Goal: Find specific fact: Locate a discrete piece of known information

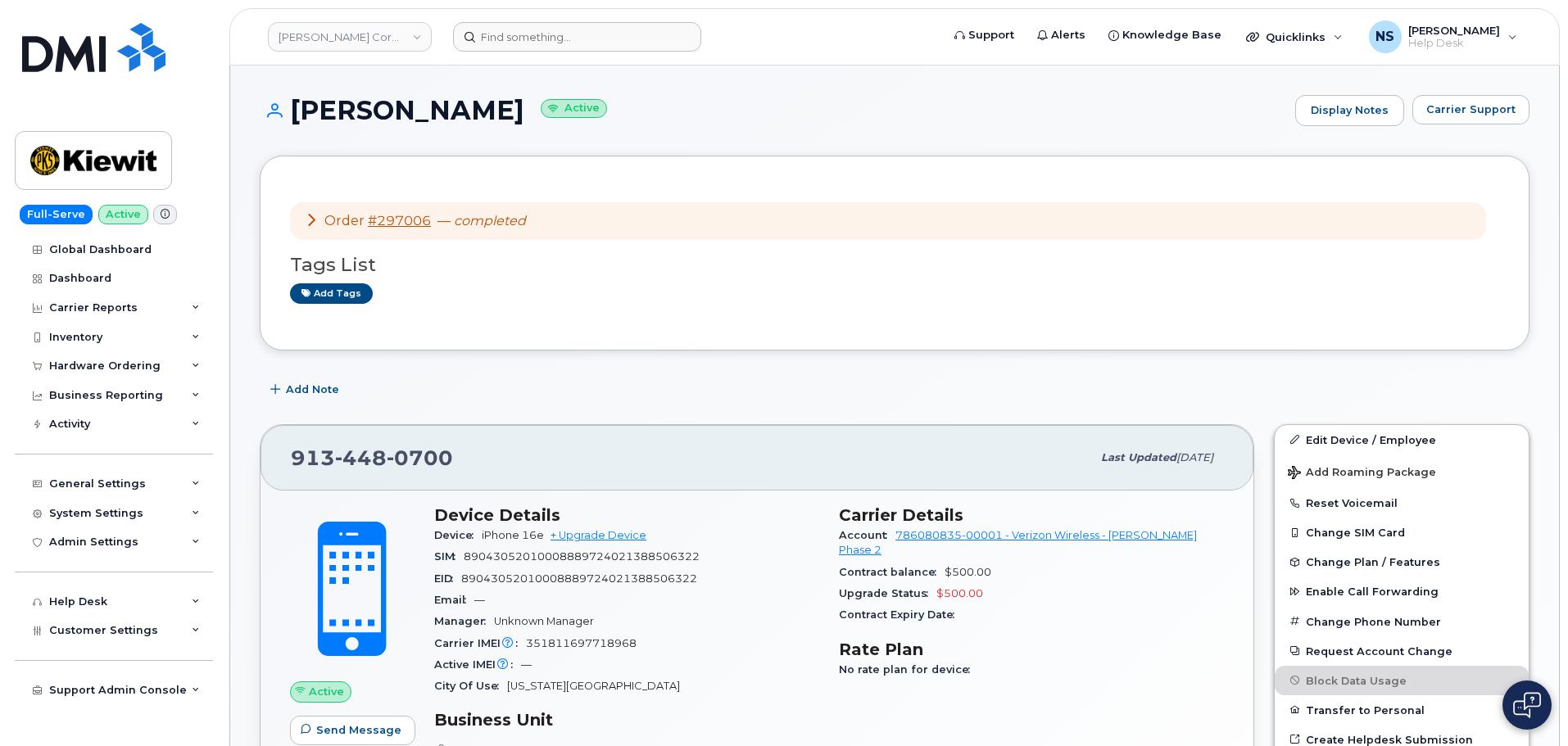
drag, startPoint x: 553, startPoint y: 60, endPoint x: 549, endPoint y: 39, distance: 21.4
click at [553, 59] on header "Kiewit Corporation Support Alerts Knowledge Base Quicklinks Suspend / Cancel De…" at bounding box center [894, 37] width 1330 height 57
click at [549, 37] on input at bounding box center [577, 36] width 249 height 29
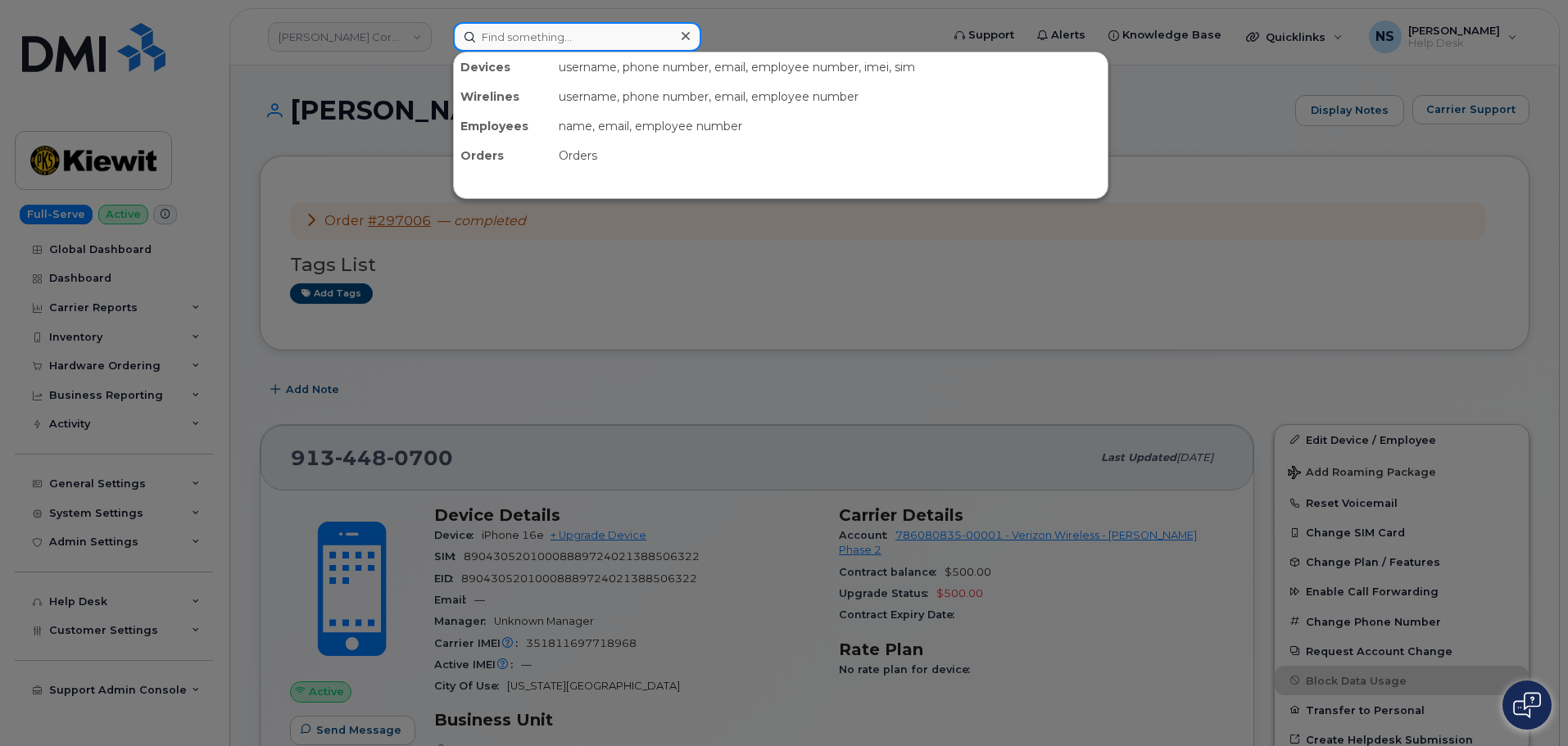
paste input "5645161553"
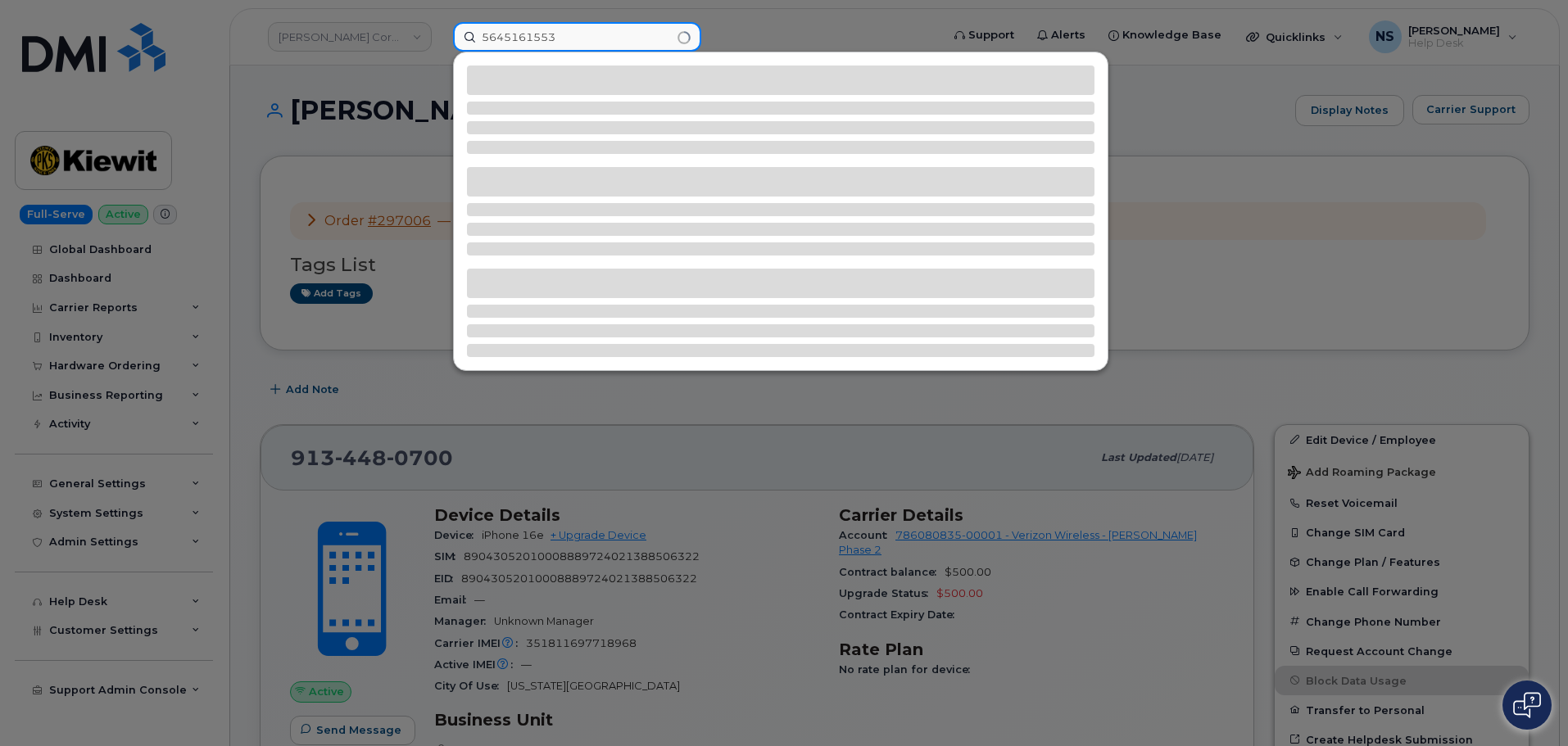
type input "5645161553"
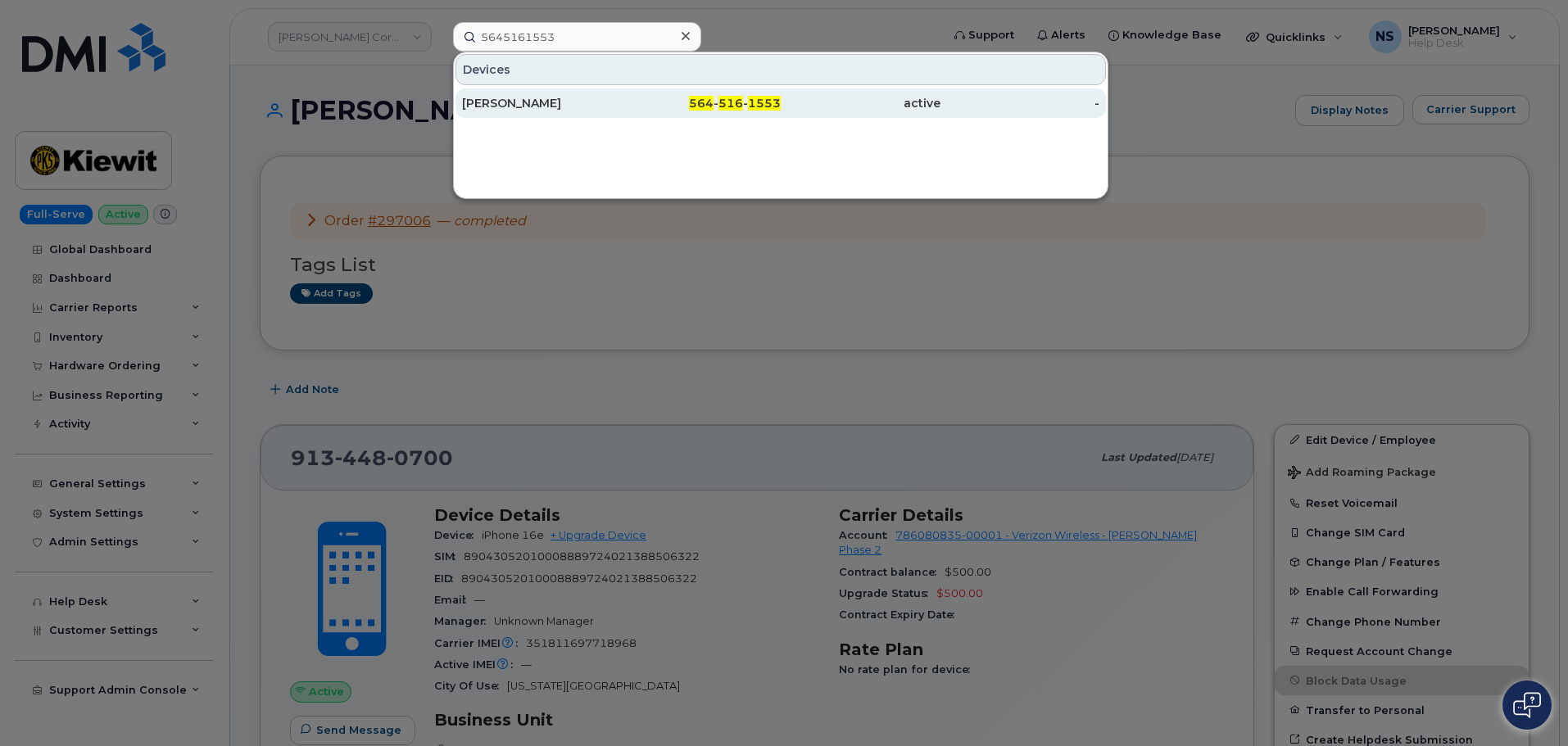
click at [601, 102] on div "JACK SULLIVAN" at bounding box center [542, 103] width 160 height 17
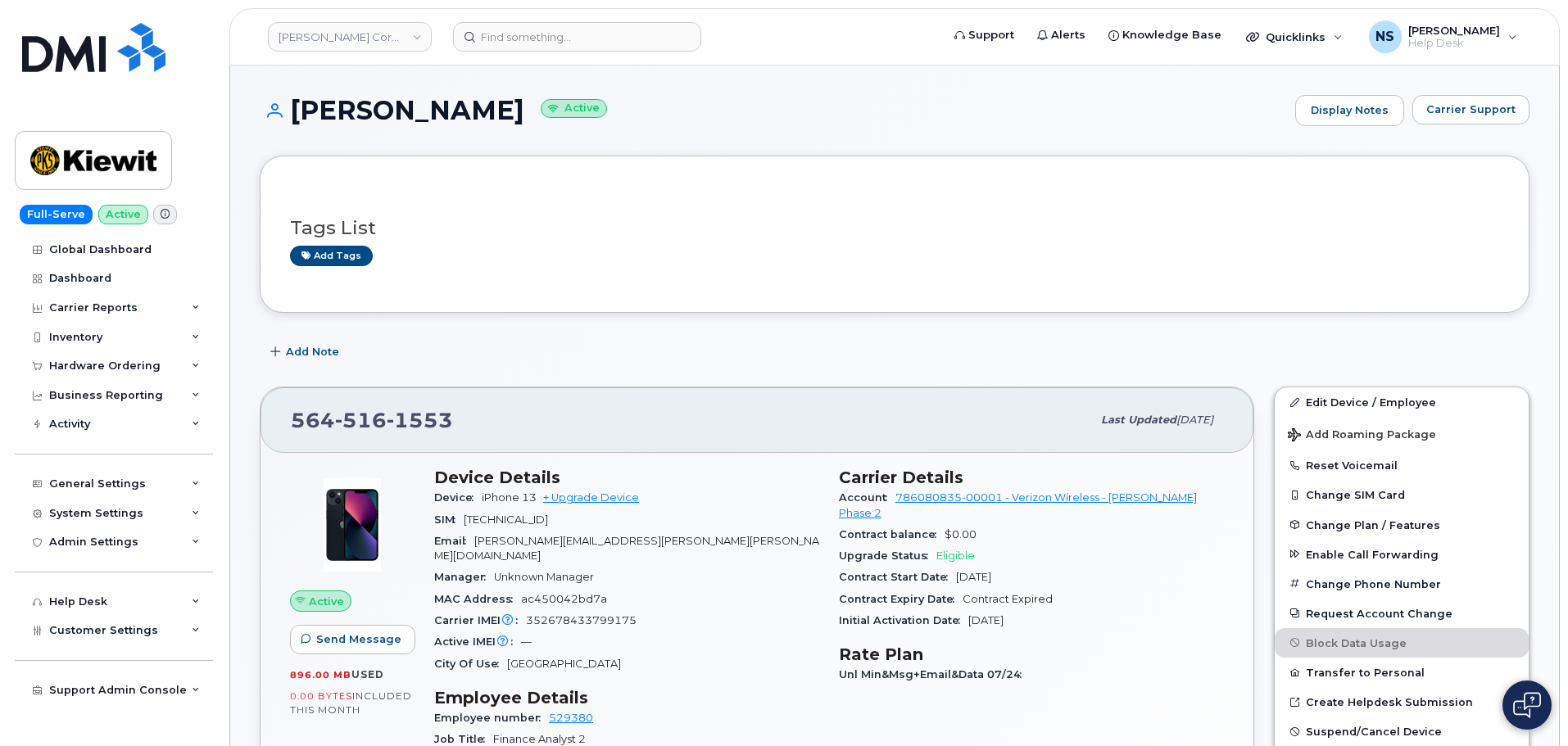
click at [386, 422] on span "516" at bounding box center [419, 420] width 66 height 24
click at [386, 420] on span "516" at bounding box center [419, 420] width 66 height 24
click at [386, 421] on span "516" at bounding box center [419, 420] width 66 height 24
click at [384, 421] on span "564 516 1553" at bounding box center [371, 420] width 162 height 24
copy span "564 516 1553"
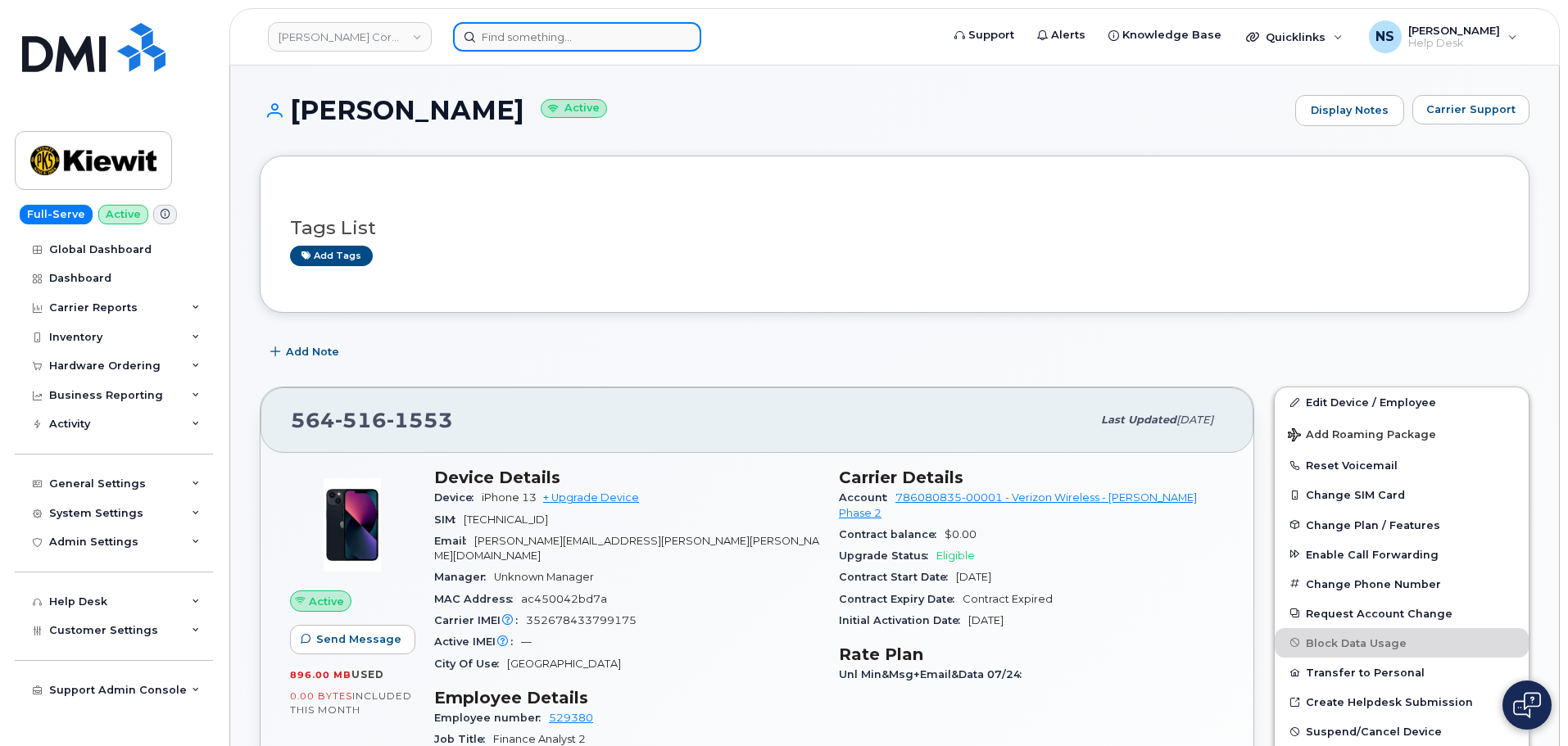
click at [543, 33] on input at bounding box center [577, 36] width 249 height 29
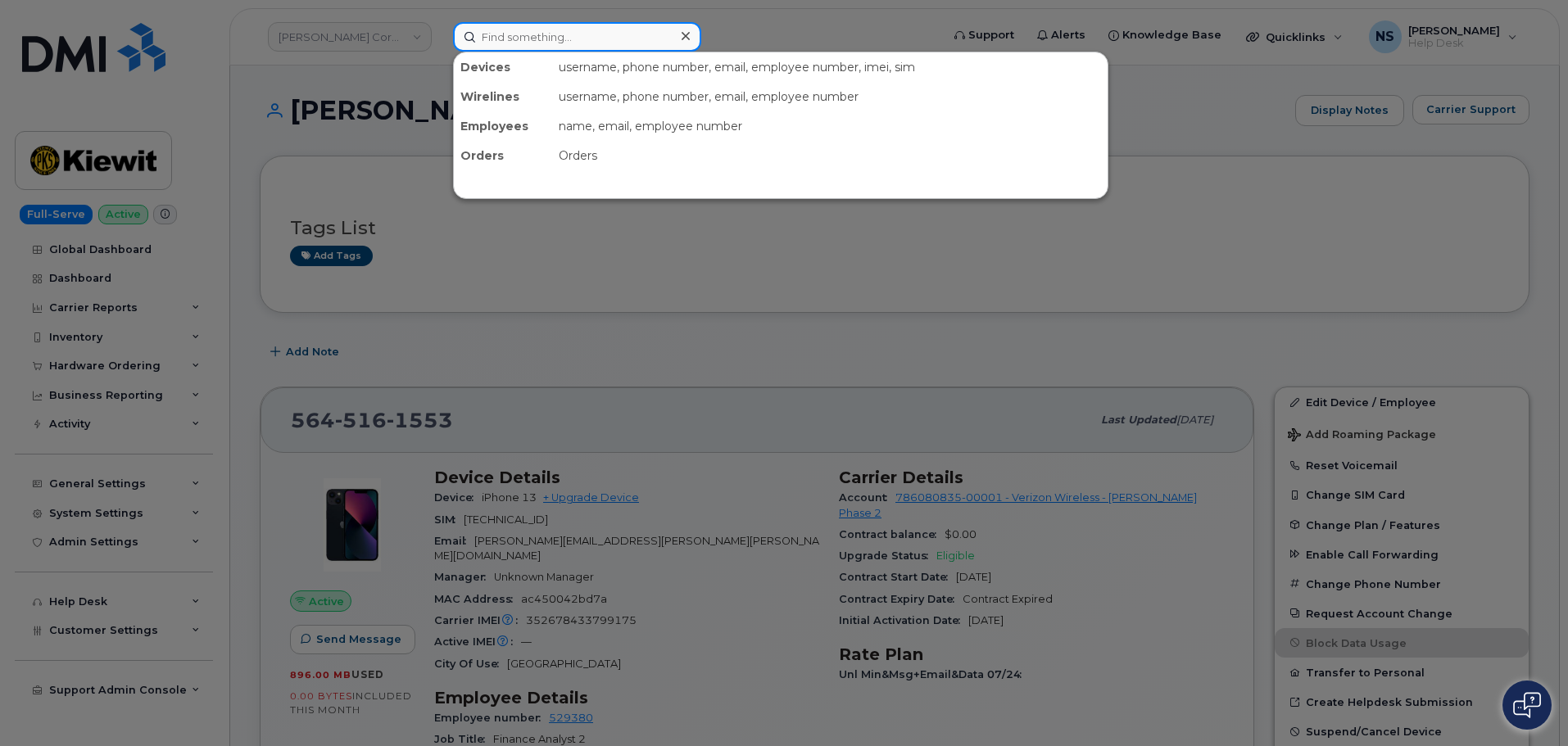
paste input "5019932246"
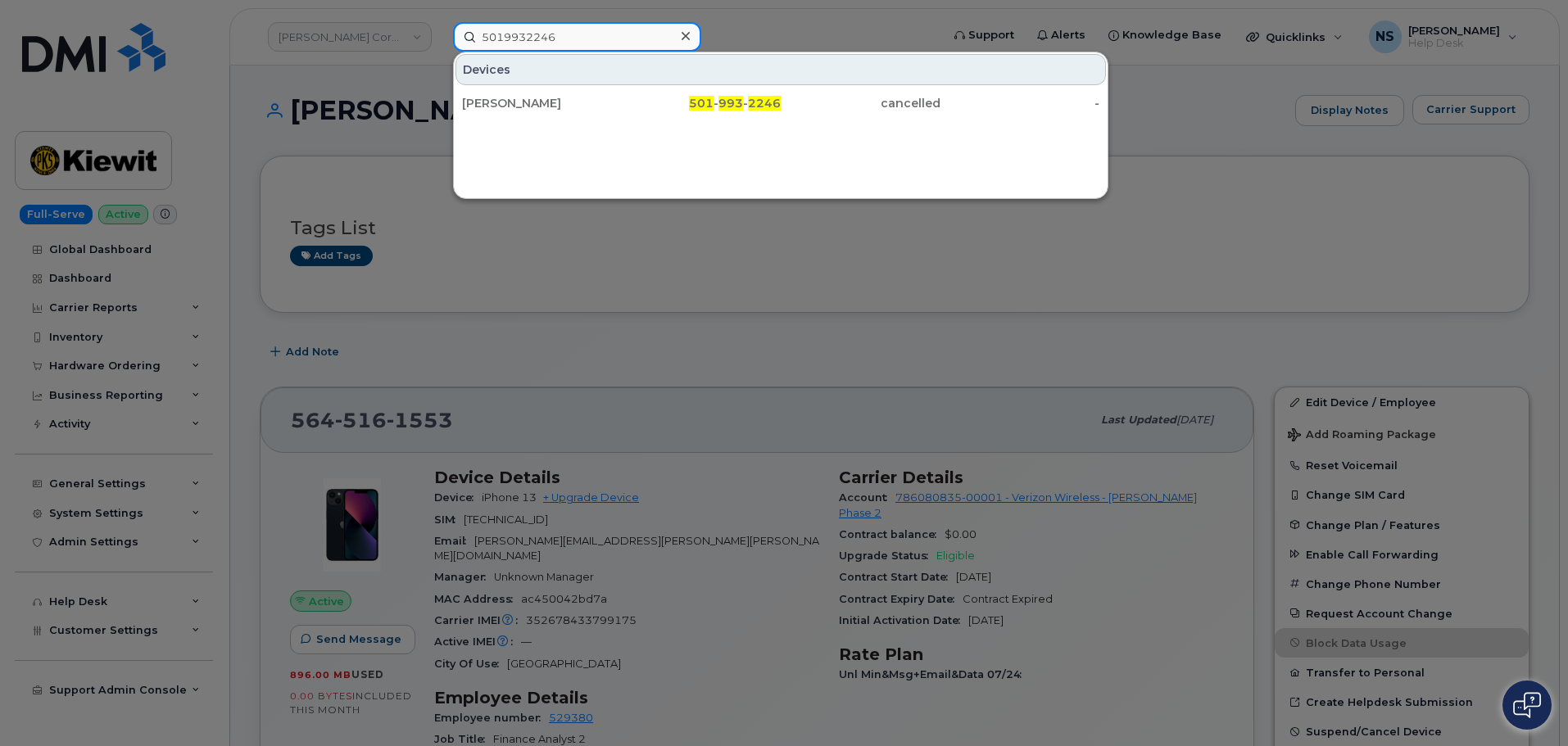
type input "5019932246"
click at [611, 86] on div "Devices CESAR HERNANDEZ 501 - 993 - 2246 cancelled -" at bounding box center [780, 86] width 653 height 67
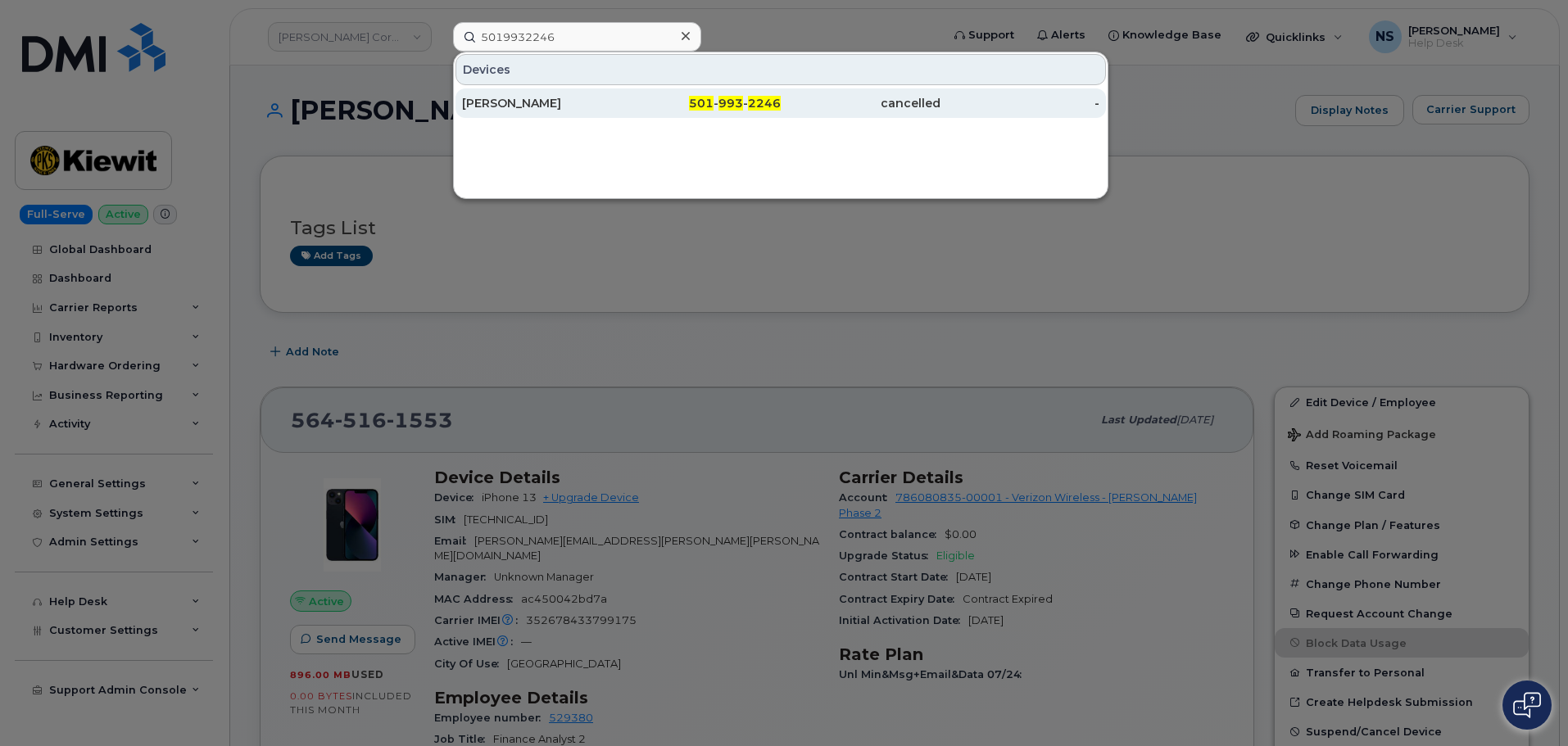
click at [621, 91] on div "[PERSON_NAME]" at bounding box center [701, 102] width 160 height 29
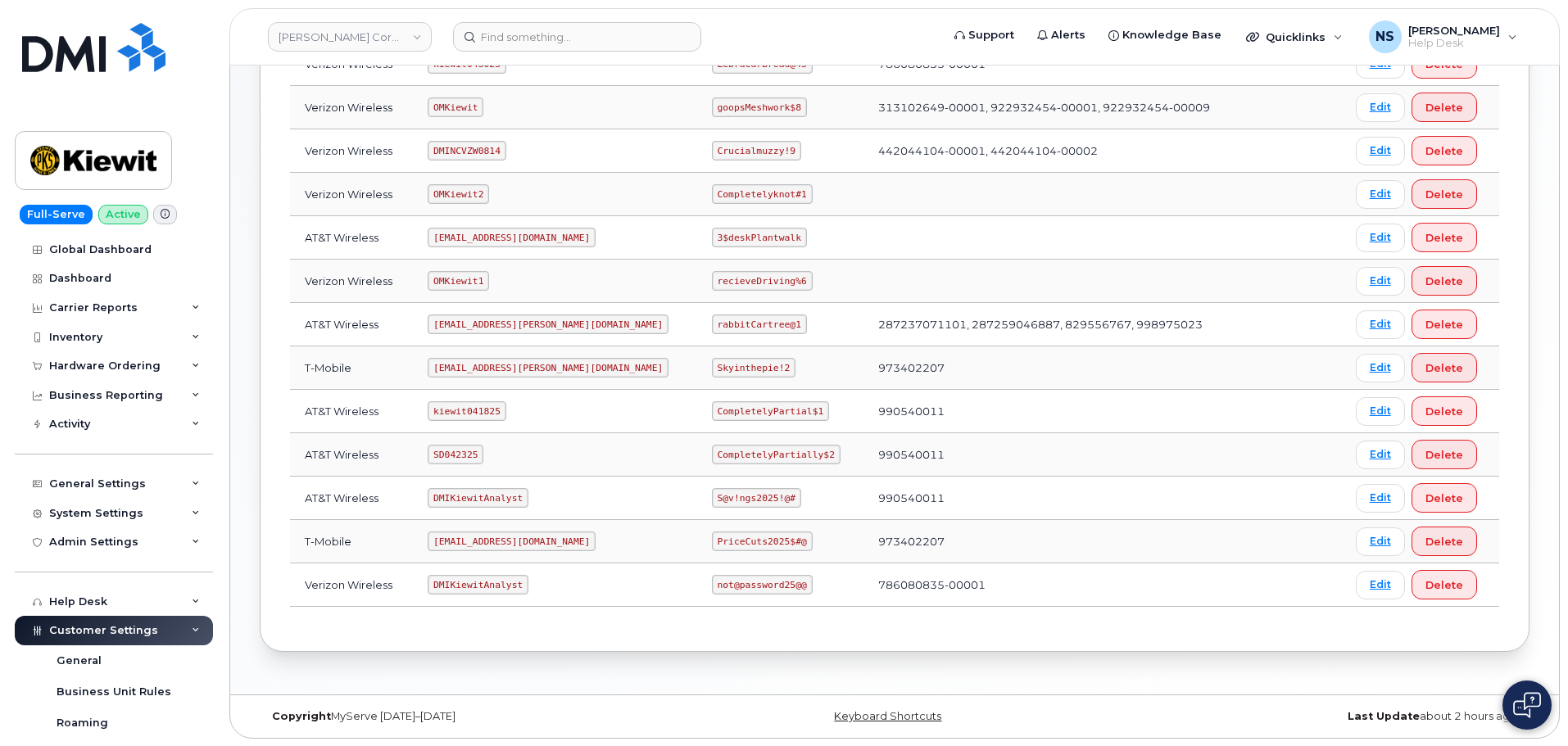
scroll to position [333, 0]
click at [459, 586] on code "DMIKiewitAnalyst" at bounding box center [478, 584] width 101 height 19
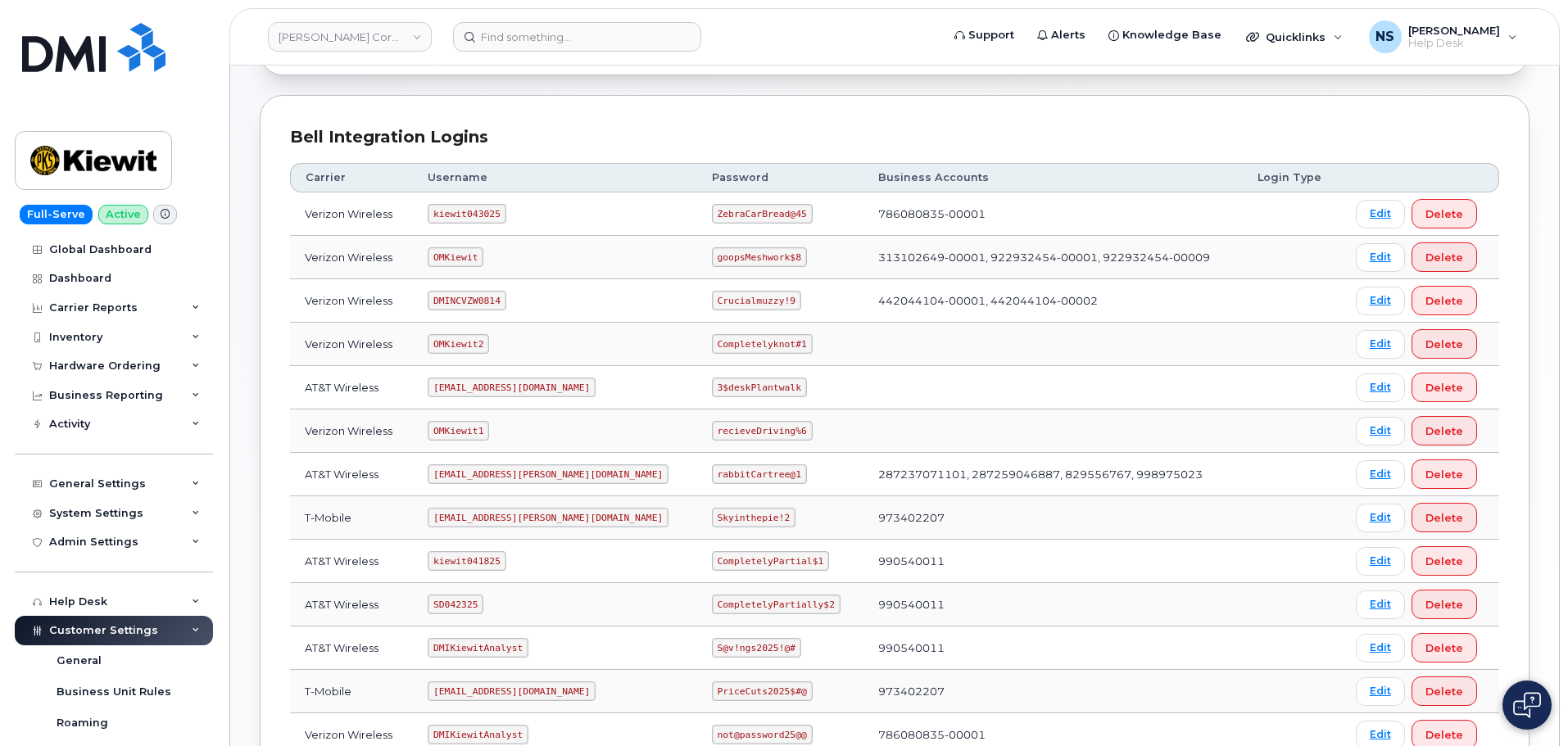
scroll to position [5, 0]
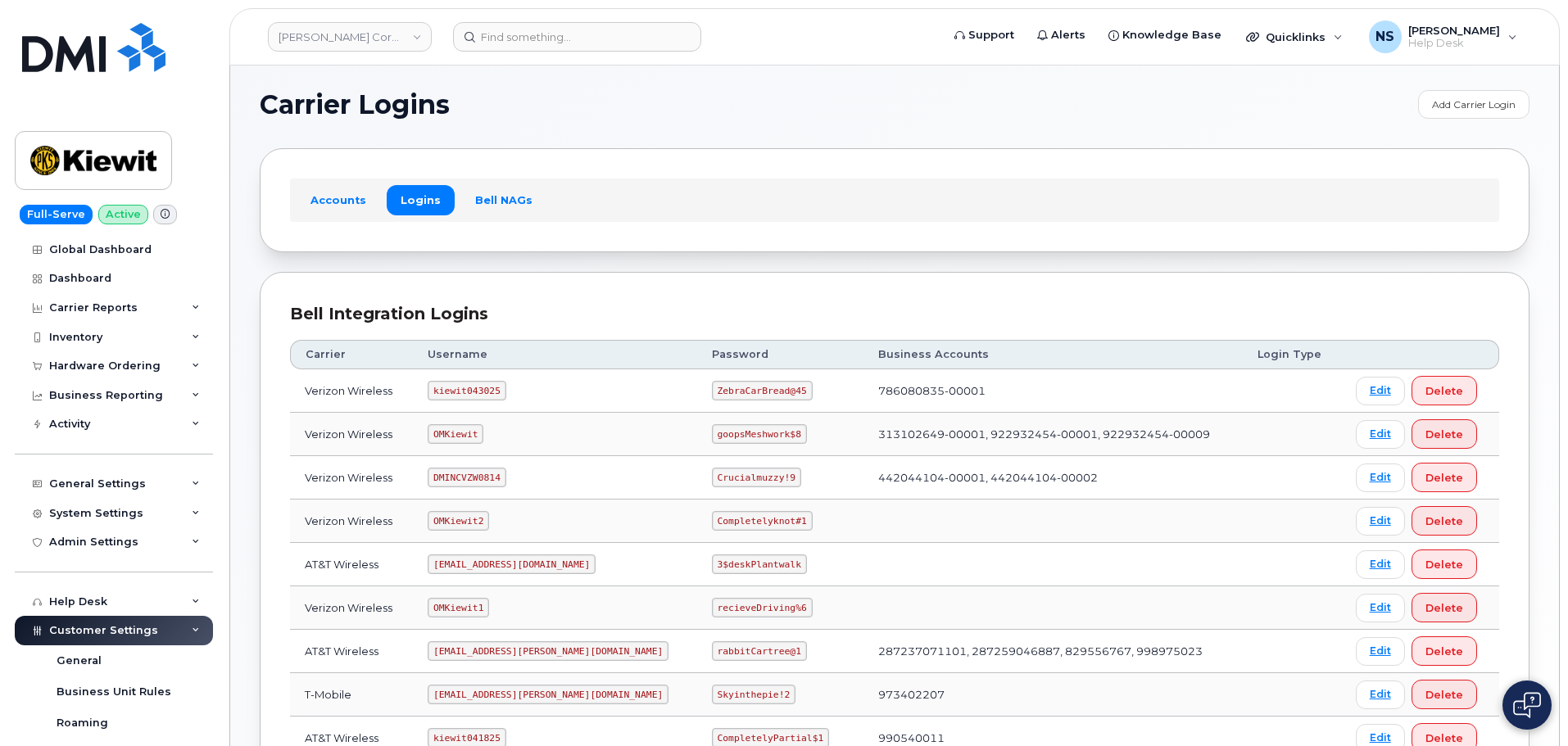
click at [485, 388] on code "kiewit043025" at bounding box center [466, 390] width 78 height 19
copy code "kiewit043025"
click at [712, 398] on code "ZebraCarBread@45" at bounding box center [763, 390] width 101 height 19
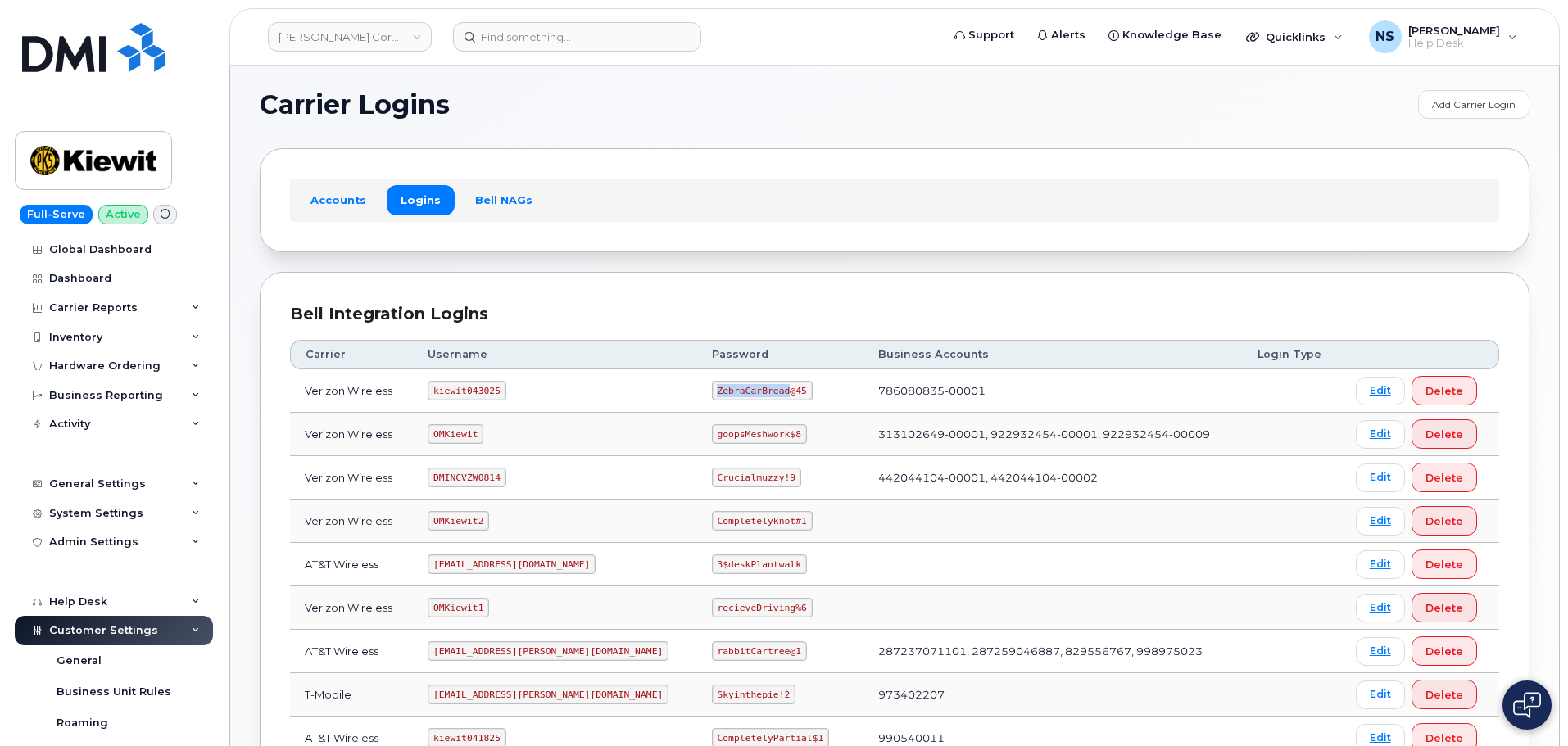
click at [712, 398] on code "ZebraCarBread@45" at bounding box center [763, 390] width 101 height 19
copy code "ZebraCarBread@45"
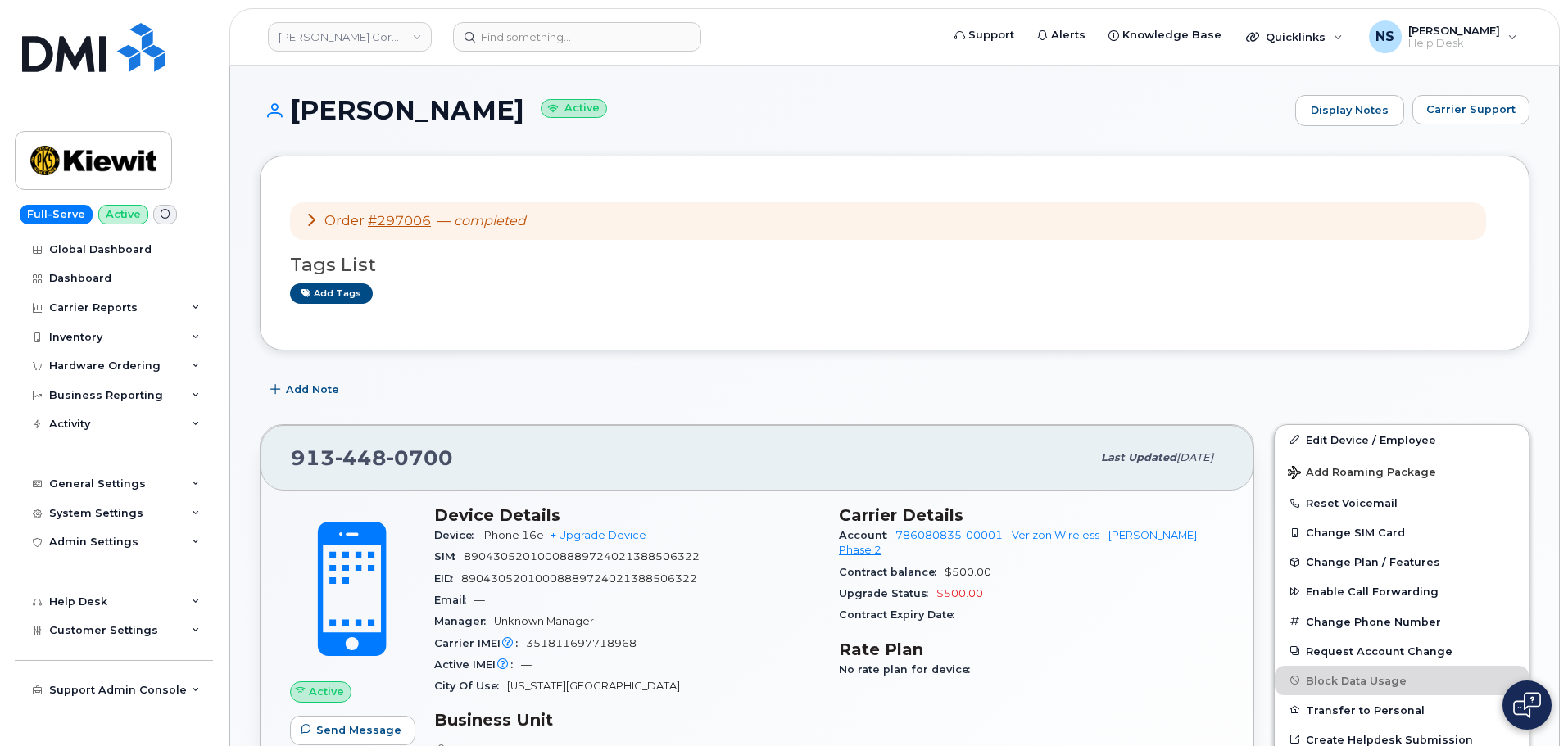
click at [518, 19] on header "Kiewit Corporation Support Alerts Knowledge Base Quicklinks Suspend / Cancel De…" at bounding box center [894, 37] width 1330 height 57
click at [527, 31] on input at bounding box center [577, 36] width 249 height 29
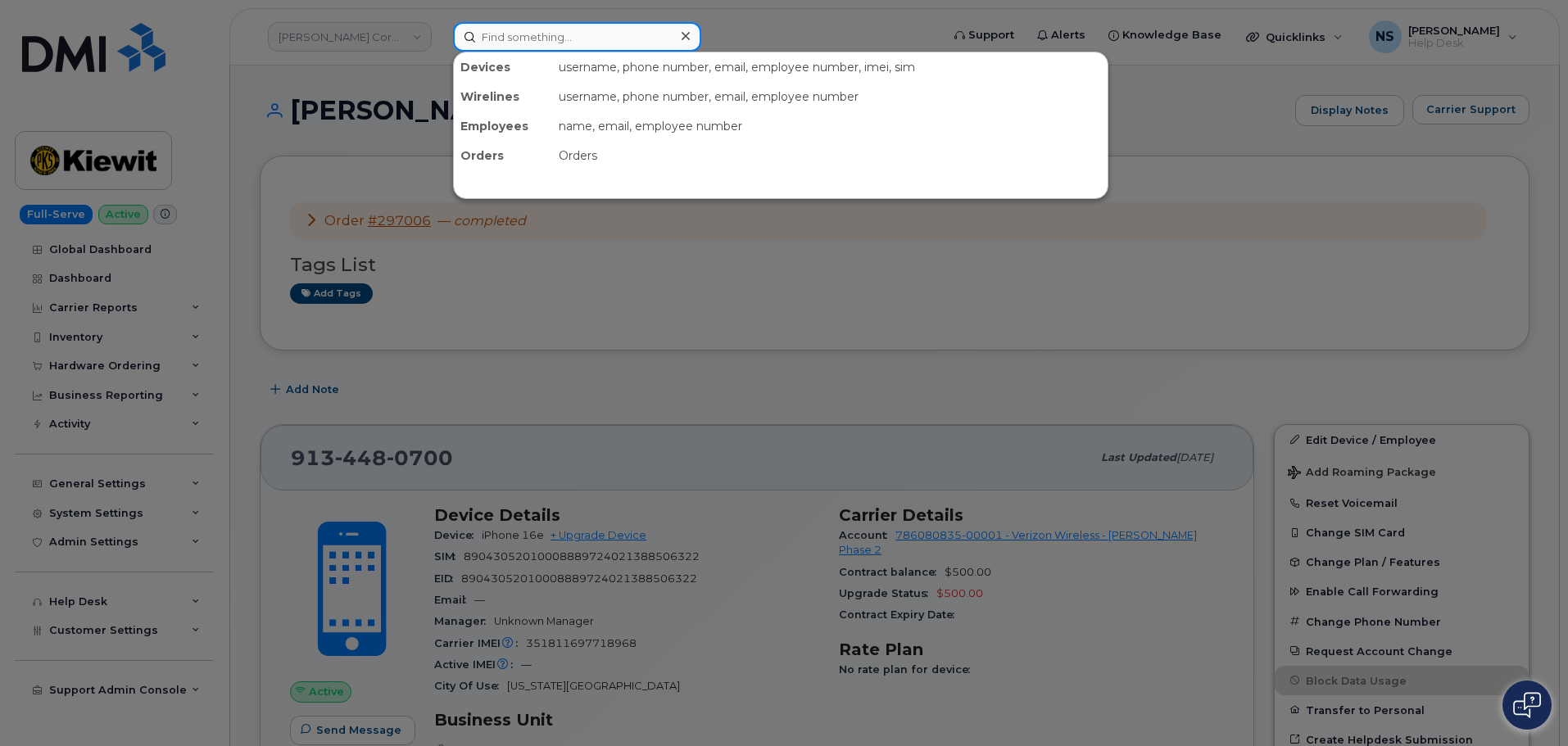
paste input "5019932246"
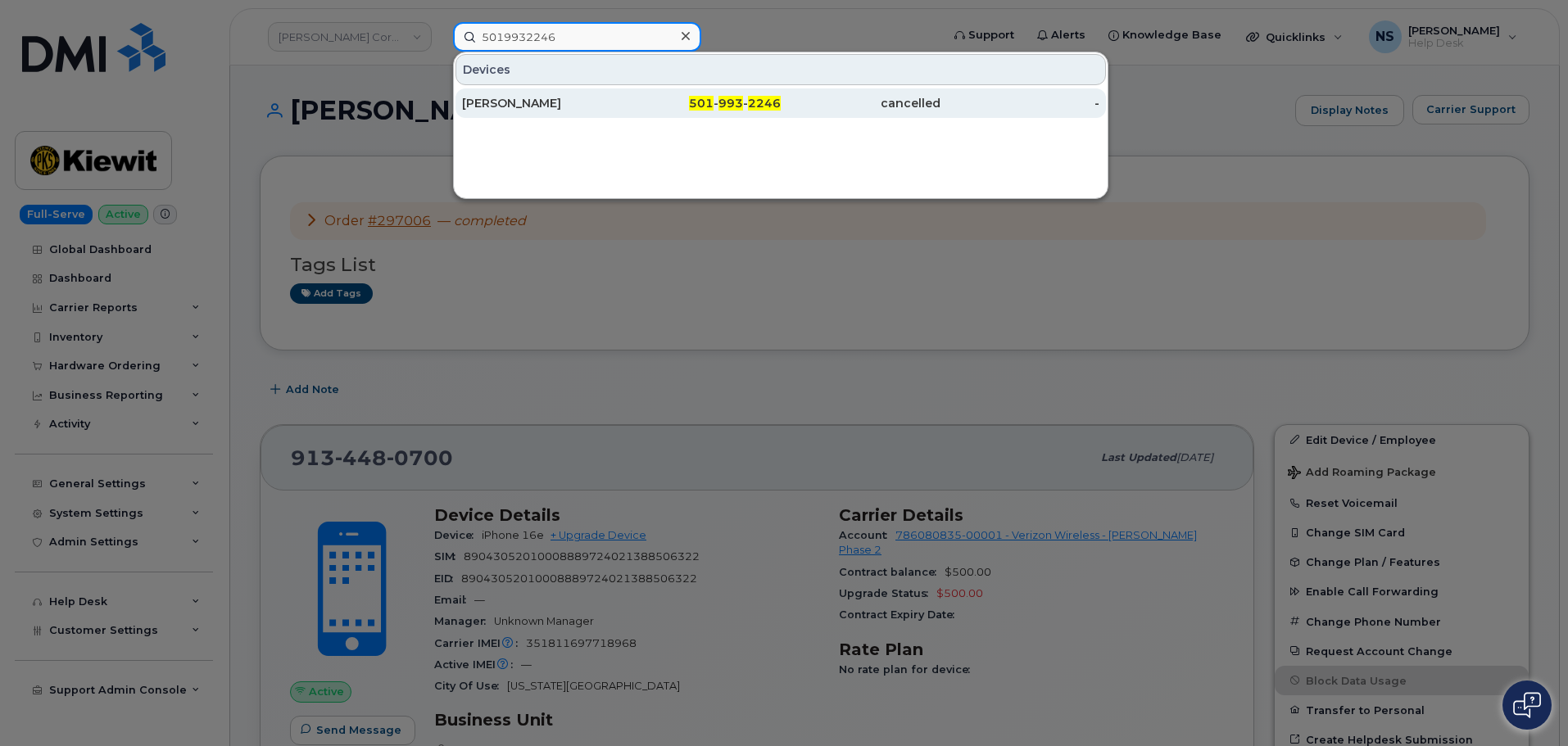
type input "5019932246"
click at [780, 93] on div "501 - 993 - 2246" at bounding box center [860, 102] width 160 height 29
click at [543, 102] on div "[PERSON_NAME]" at bounding box center [542, 103] width 160 height 17
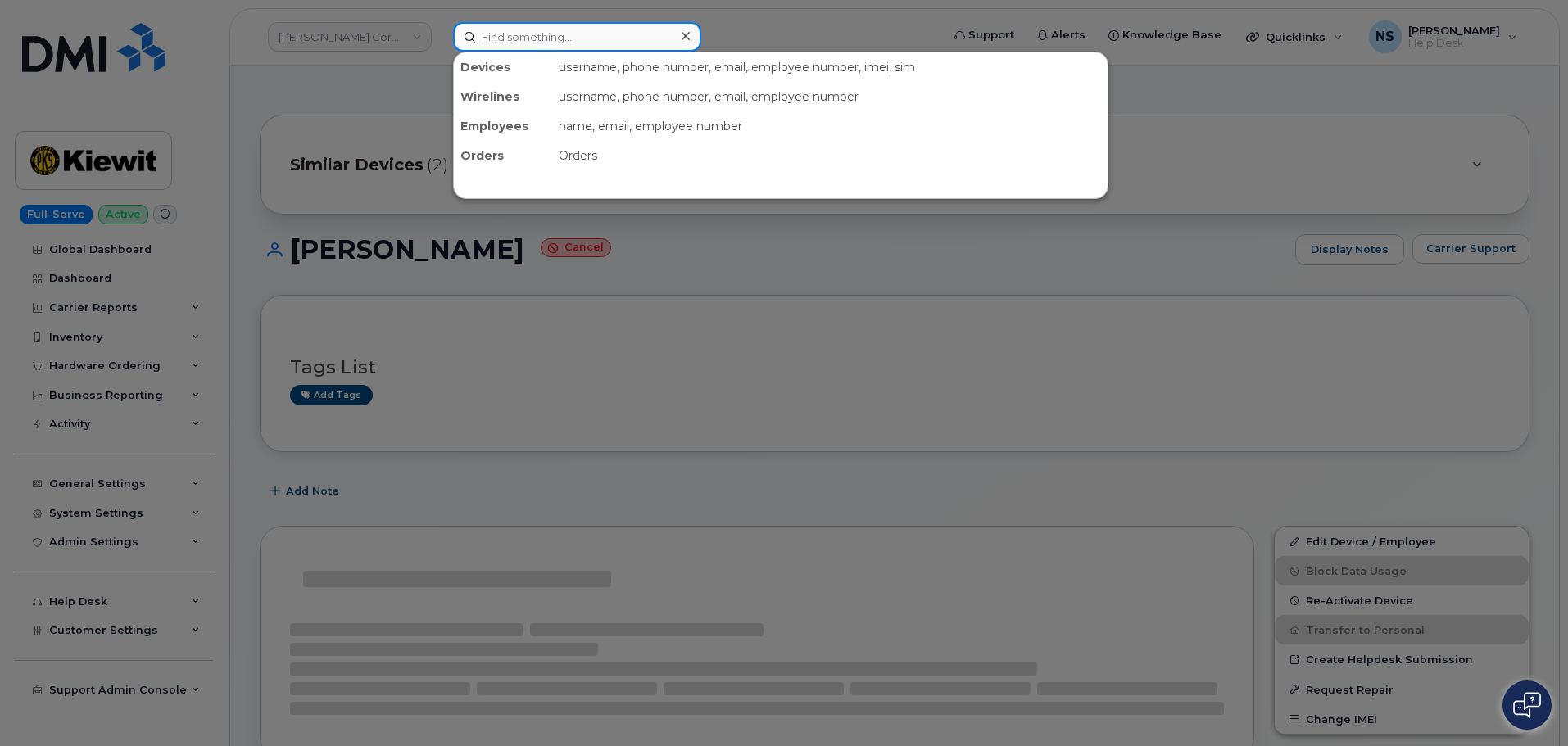
click at [574, 40] on input at bounding box center [577, 36] width 249 height 29
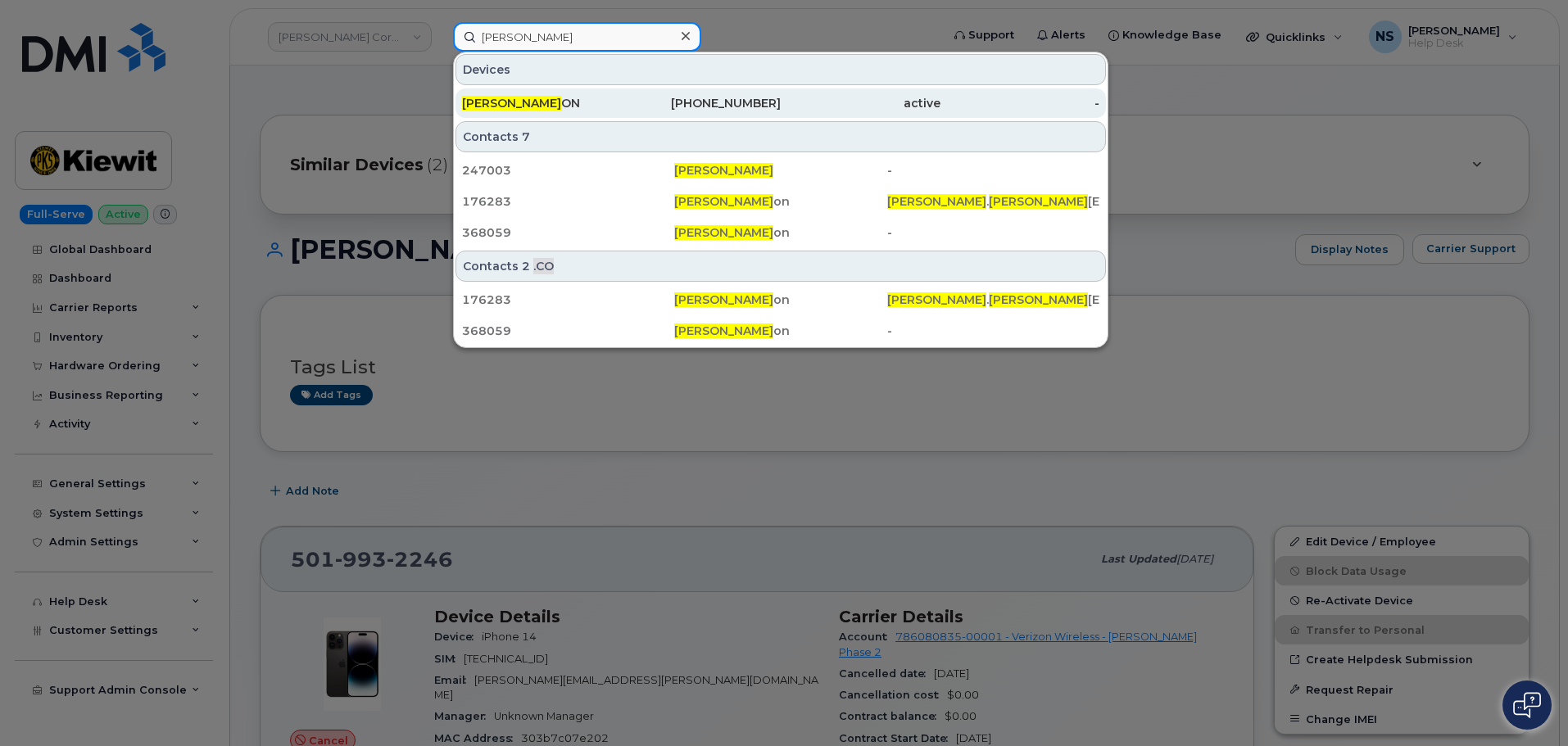
type input "[PERSON_NAME]"
click at [780, 91] on div "[PHONE_NUMBER]" at bounding box center [860, 102] width 160 height 29
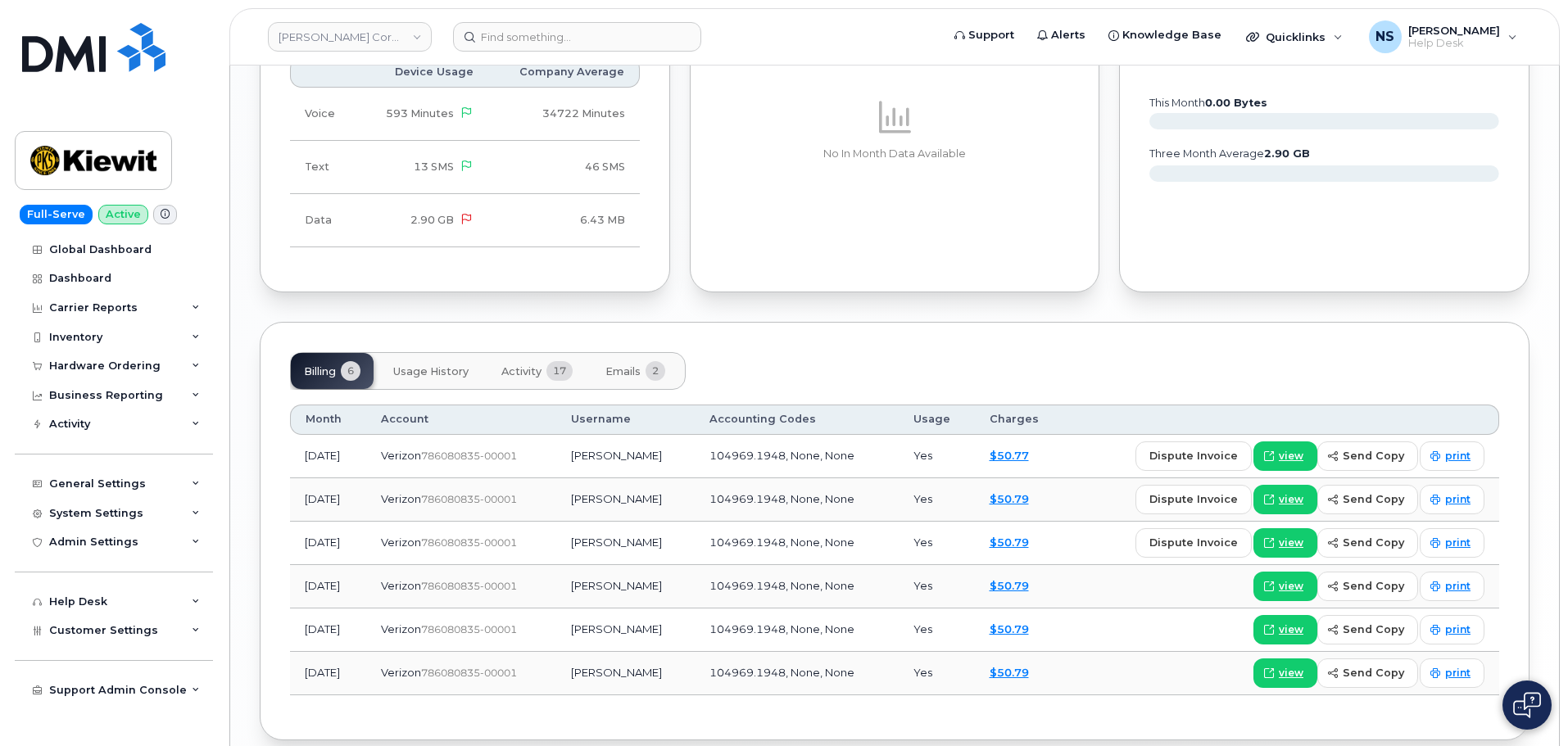
scroll to position [1751, 0]
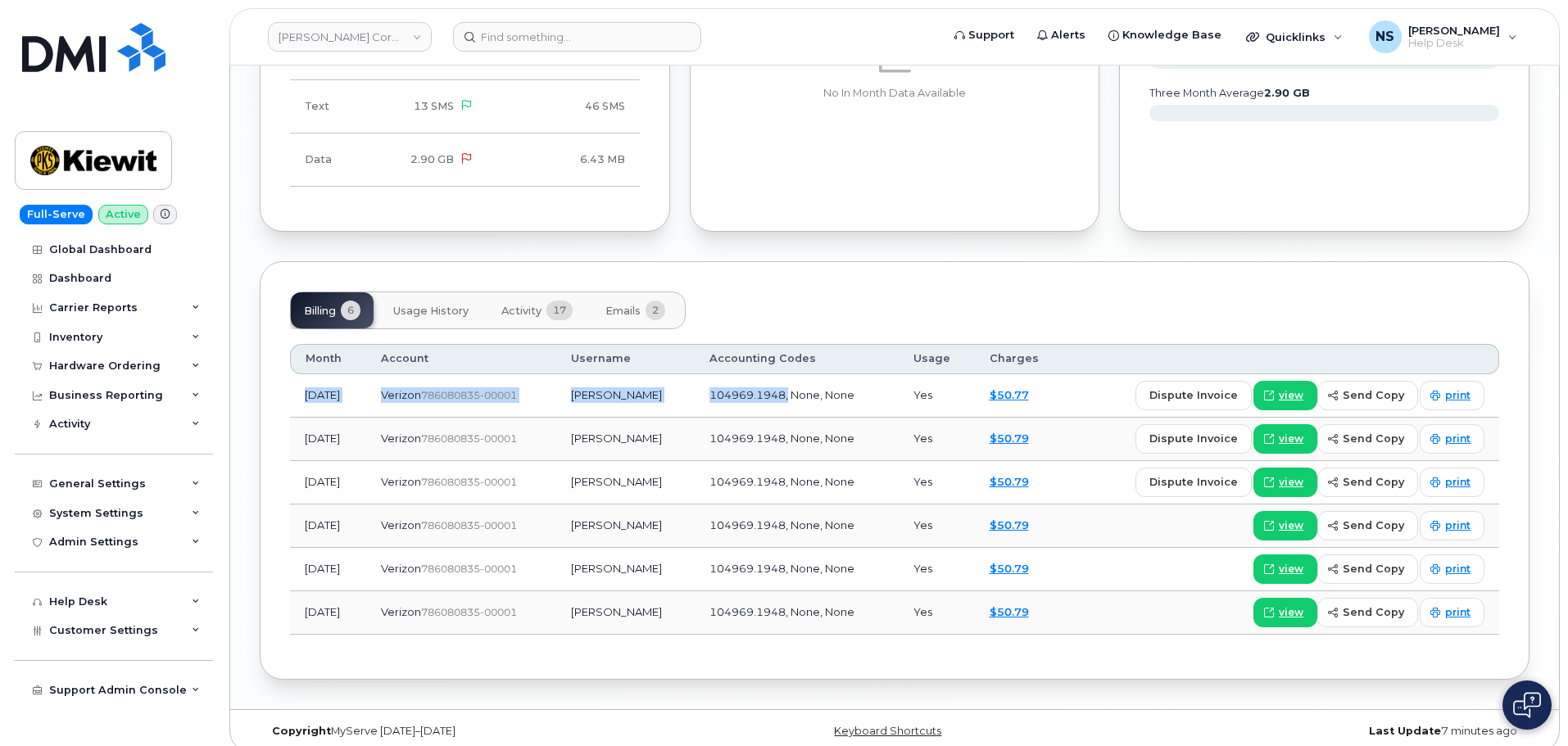
drag, startPoint x: 298, startPoint y: 389, endPoint x: 743, endPoint y: 386, distance: 445.0
click at [806, 418] on tr "[DATE] Verizon  786080835-00001 [PERSON_NAME] 104969.1948, None, None Yes $50.7…" at bounding box center [894, 439] width 1209 height 44
drag, startPoint x: 564, startPoint y: 456, endPoint x: 547, endPoint y: 457, distance: 17.0
click at [553, 461] on td "Verizon  786080835-00001" at bounding box center [461, 483] width 190 height 44
click at [334, 428] on td "[DATE]" at bounding box center [328, 439] width 76 height 44
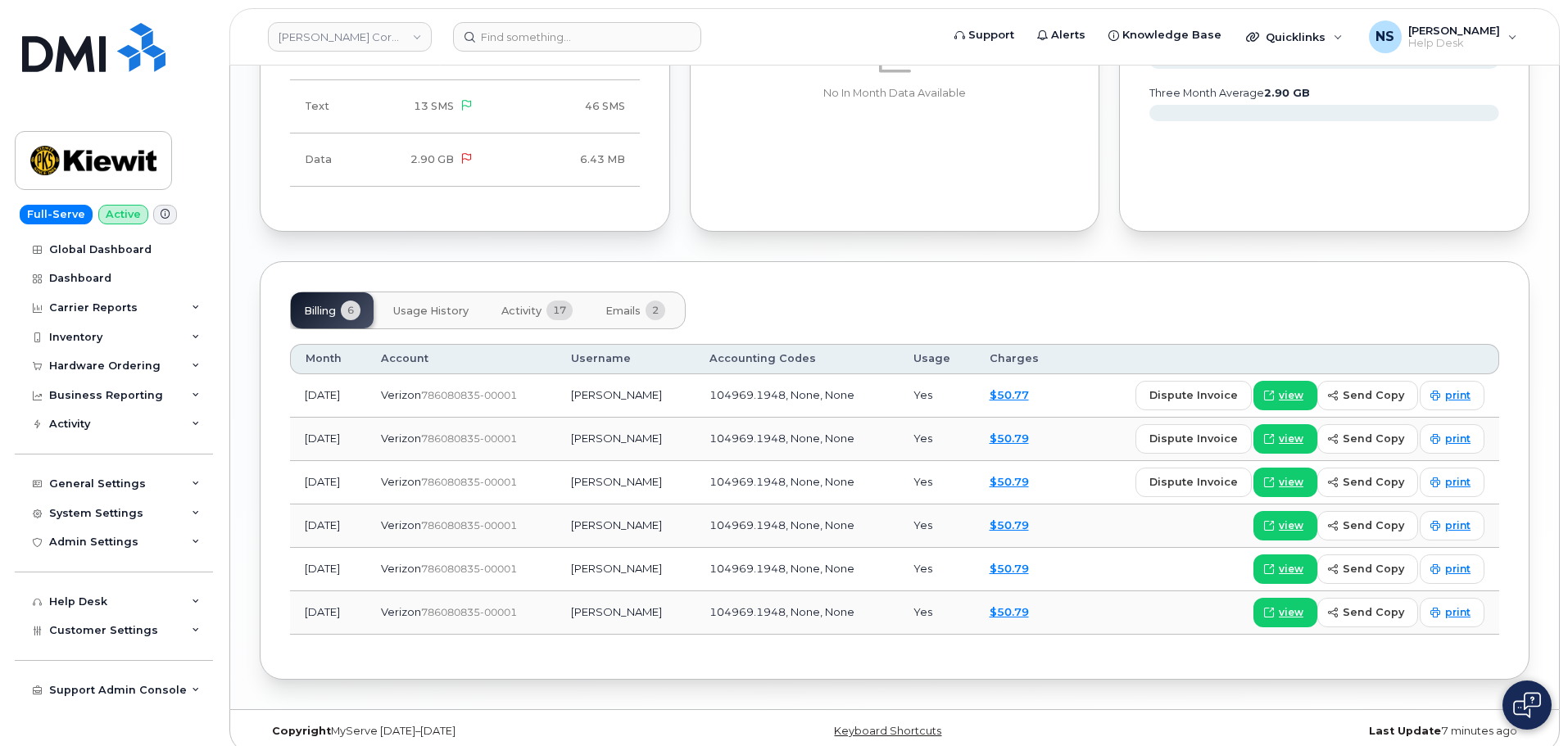
click at [334, 461] on td "[DATE]" at bounding box center [328, 483] width 76 height 44
click at [327, 481] on td "[DATE]" at bounding box center [328, 483] width 76 height 44
drag, startPoint x: 322, startPoint y: 521, endPoint x: 328, endPoint y: 515, distance: 8.5
click at [325, 522] on td "[DATE]" at bounding box center [328, 527] width 76 height 44
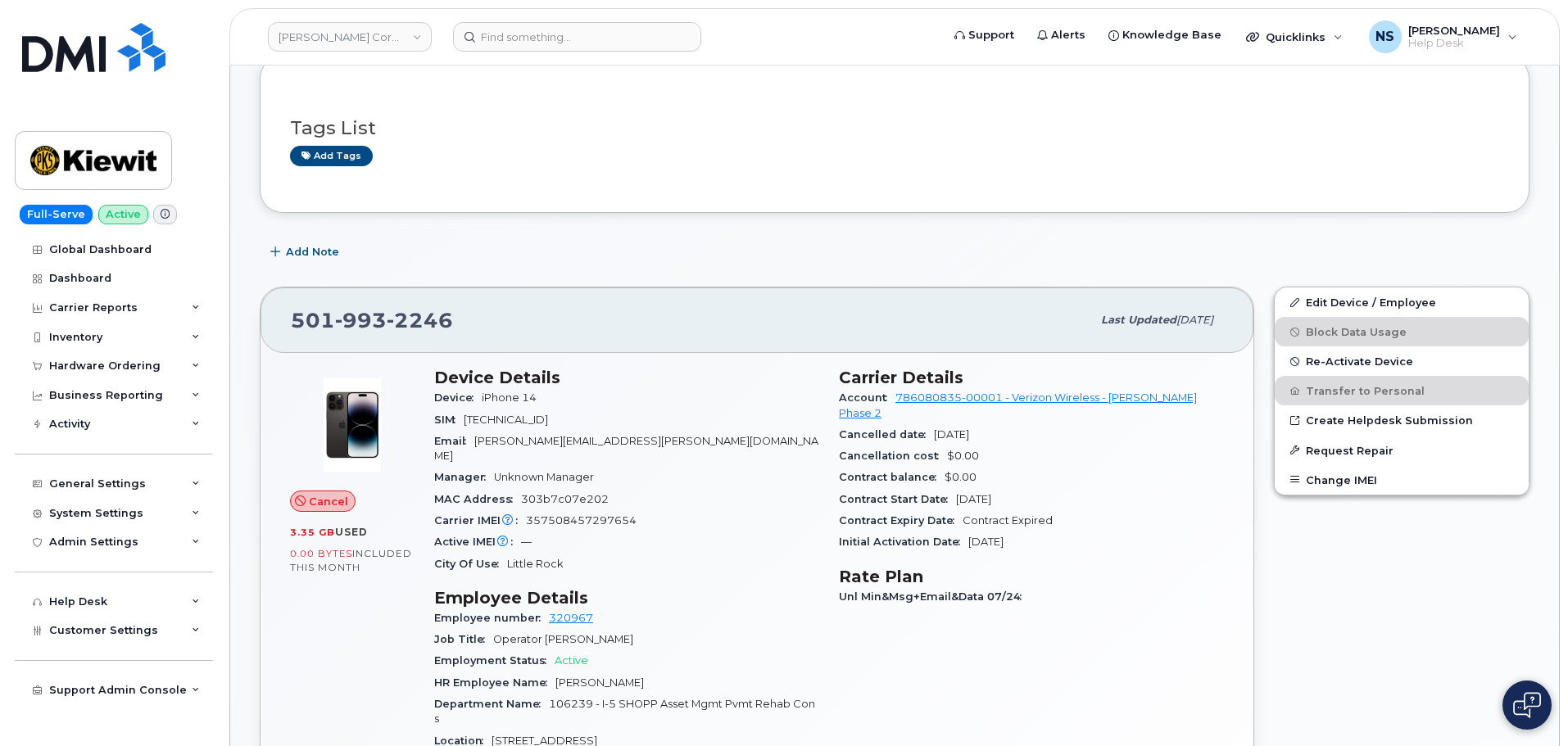
scroll to position [113, 0]
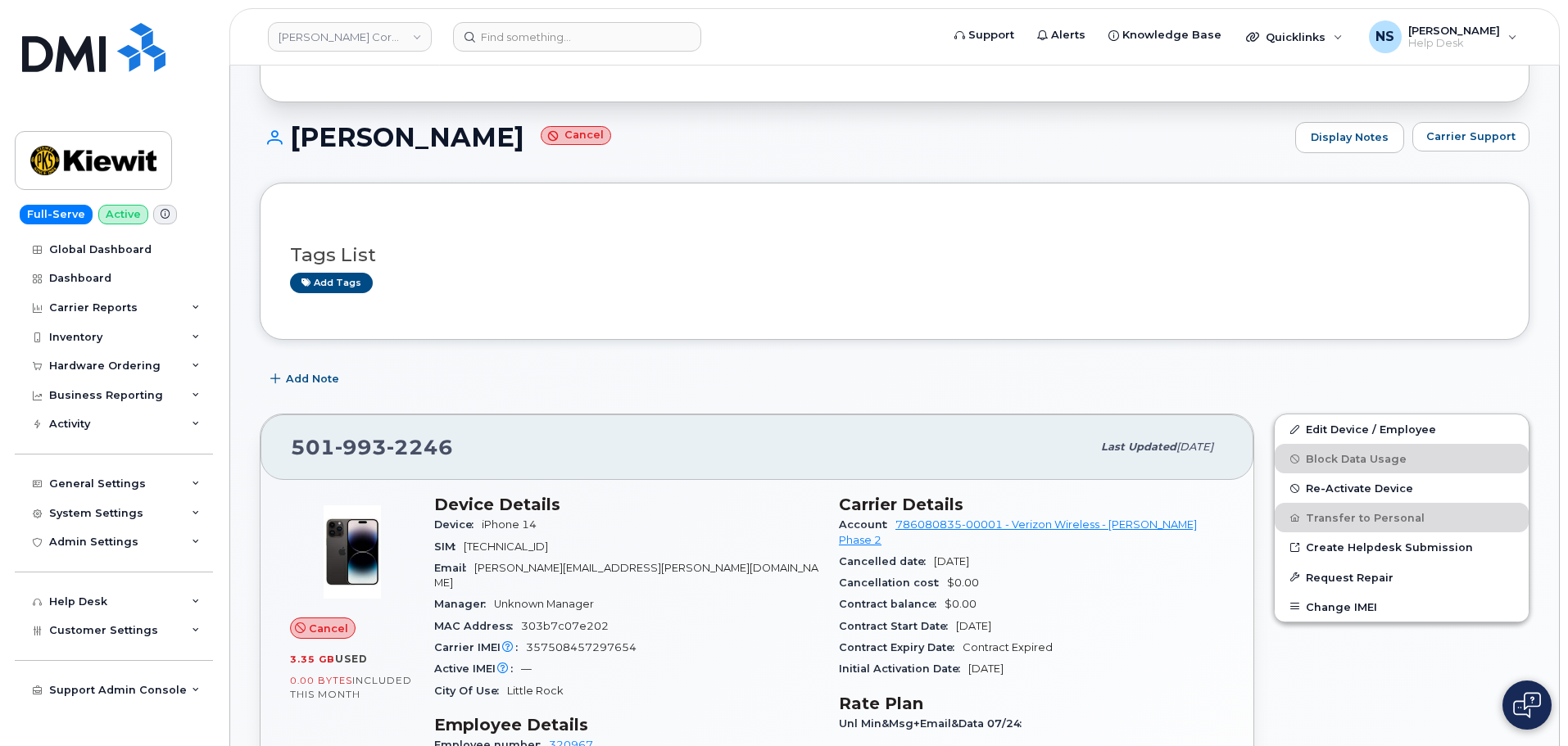
click at [443, 128] on h1 "[PERSON_NAME] Cancel" at bounding box center [773, 137] width 1027 height 29
click at [440, 128] on h1 "[PERSON_NAME] Cancel" at bounding box center [773, 137] width 1027 height 29
click at [379, 151] on h1 "[PERSON_NAME] Cancel" at bounding box center [773, 137] width 1027 height 29
click at [380, 143] on h1 "[PERSON_NAME] Cancel" at bounding box center [773, 137] width 1027 height 29
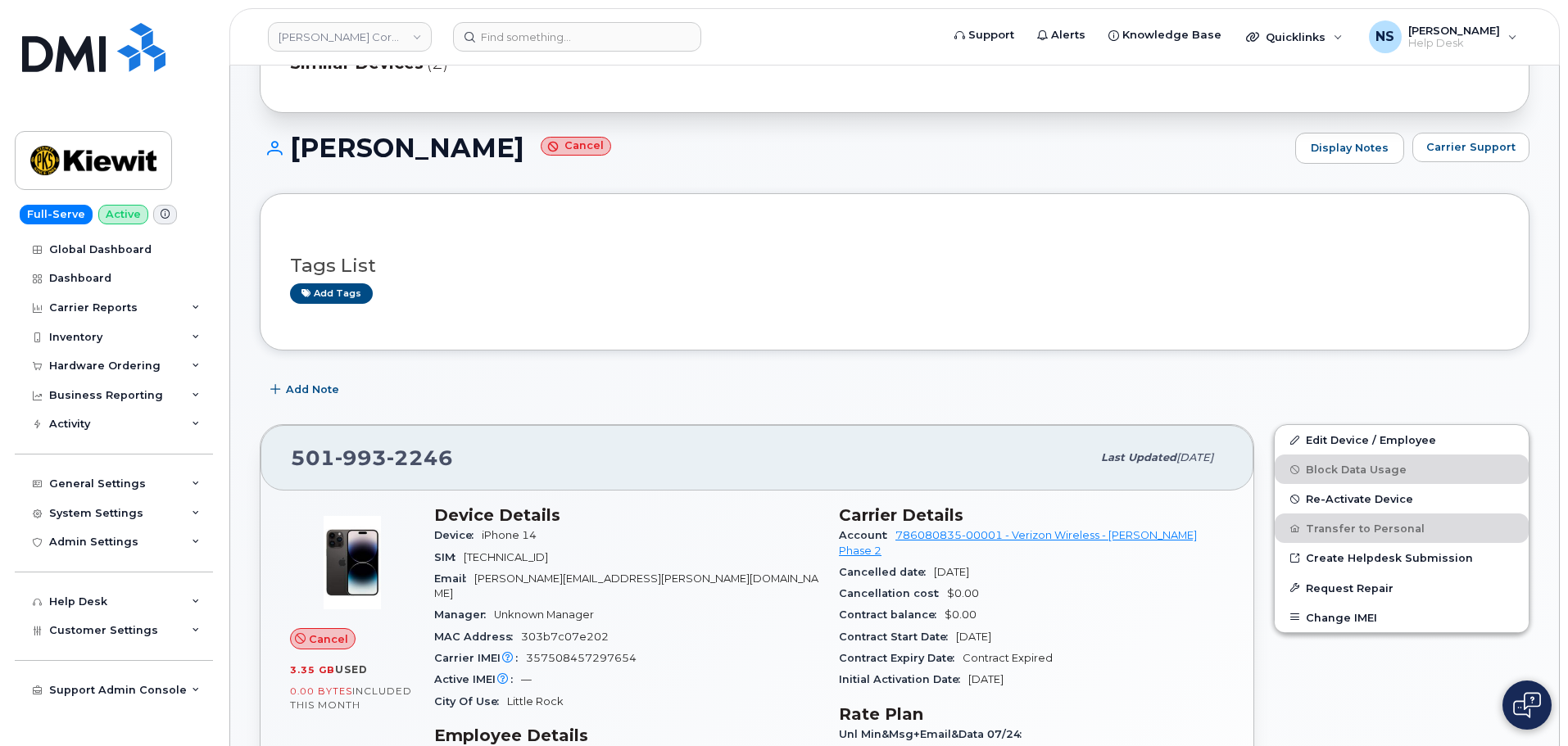
scroll to position [194, 0]
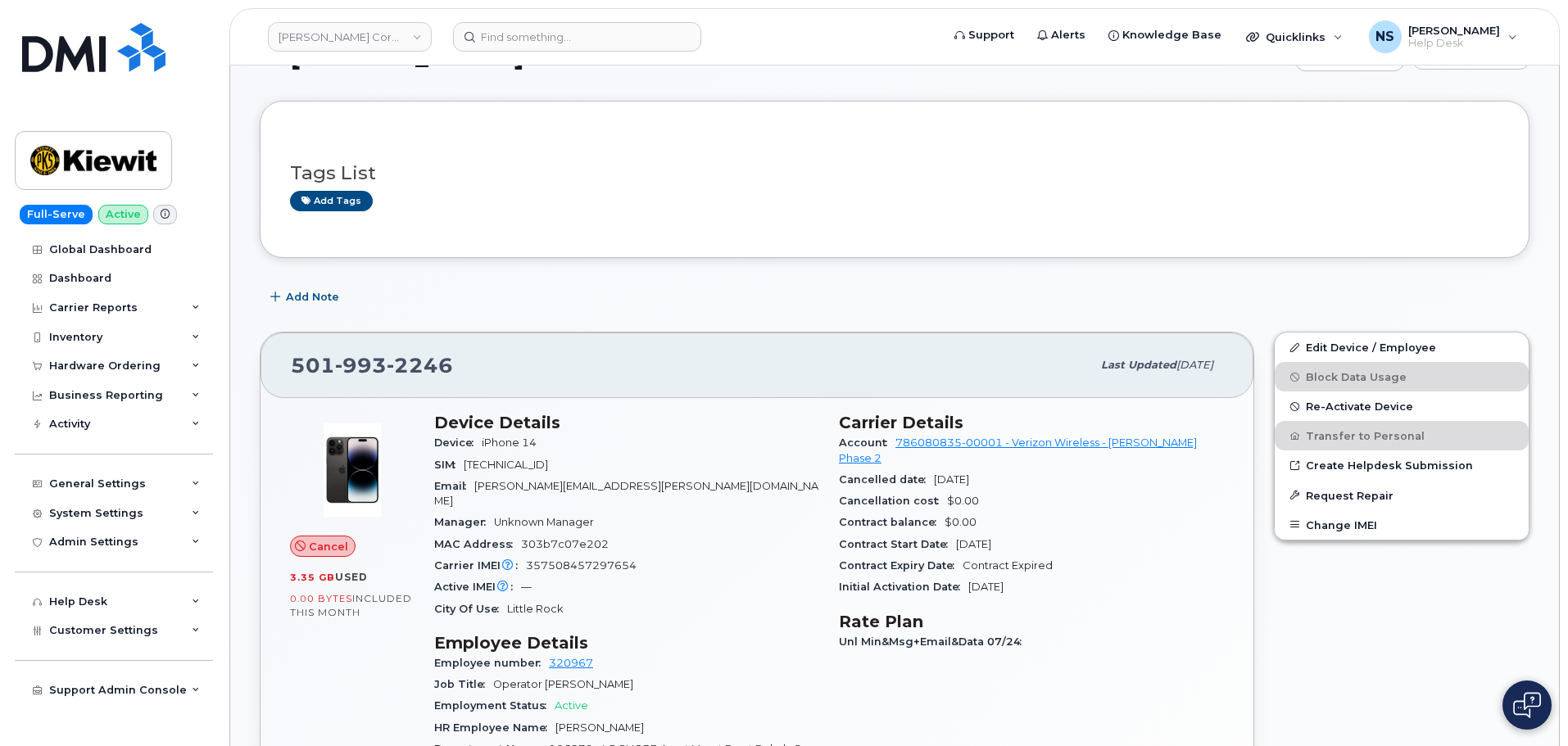
click at [840, 560] on span "Contract Expiry Date" at bounding box center [900, 565] width 123 height 13
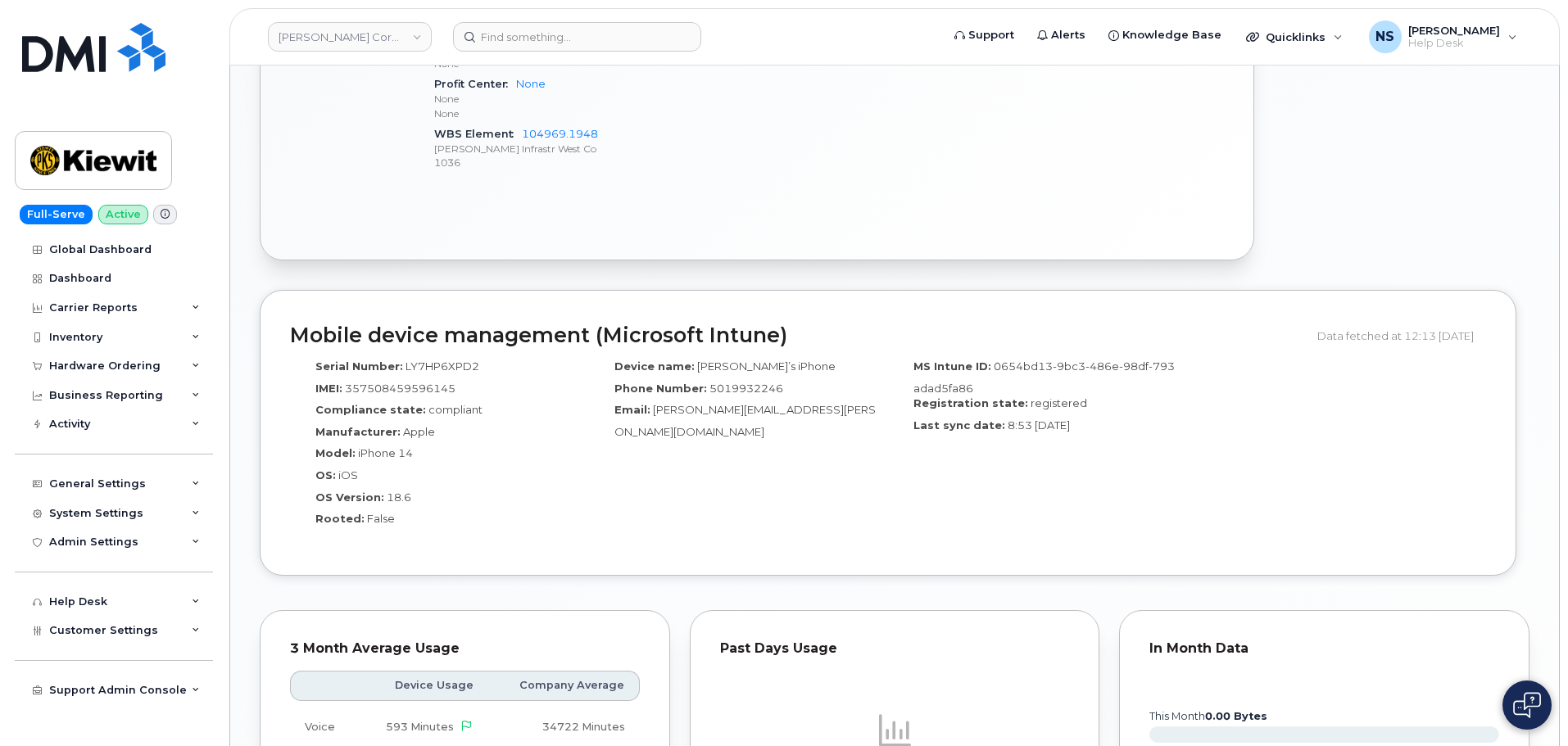
click at [716, 381] on span "5019932246" at bounding box center [747, 388] width 74 height 13
copy span "5019932246"
click at [816, 502] on div "Device name: [PERSON_NAME]’s iPhone Phone Number: [PHONE_NUMBER] Email: [PERSON…" at bounding box center [738, 448] width 299 height 194
click at [467, 360] on span "LY7HP6XPD2" at bounding box center [443, 366] width 74 height 13
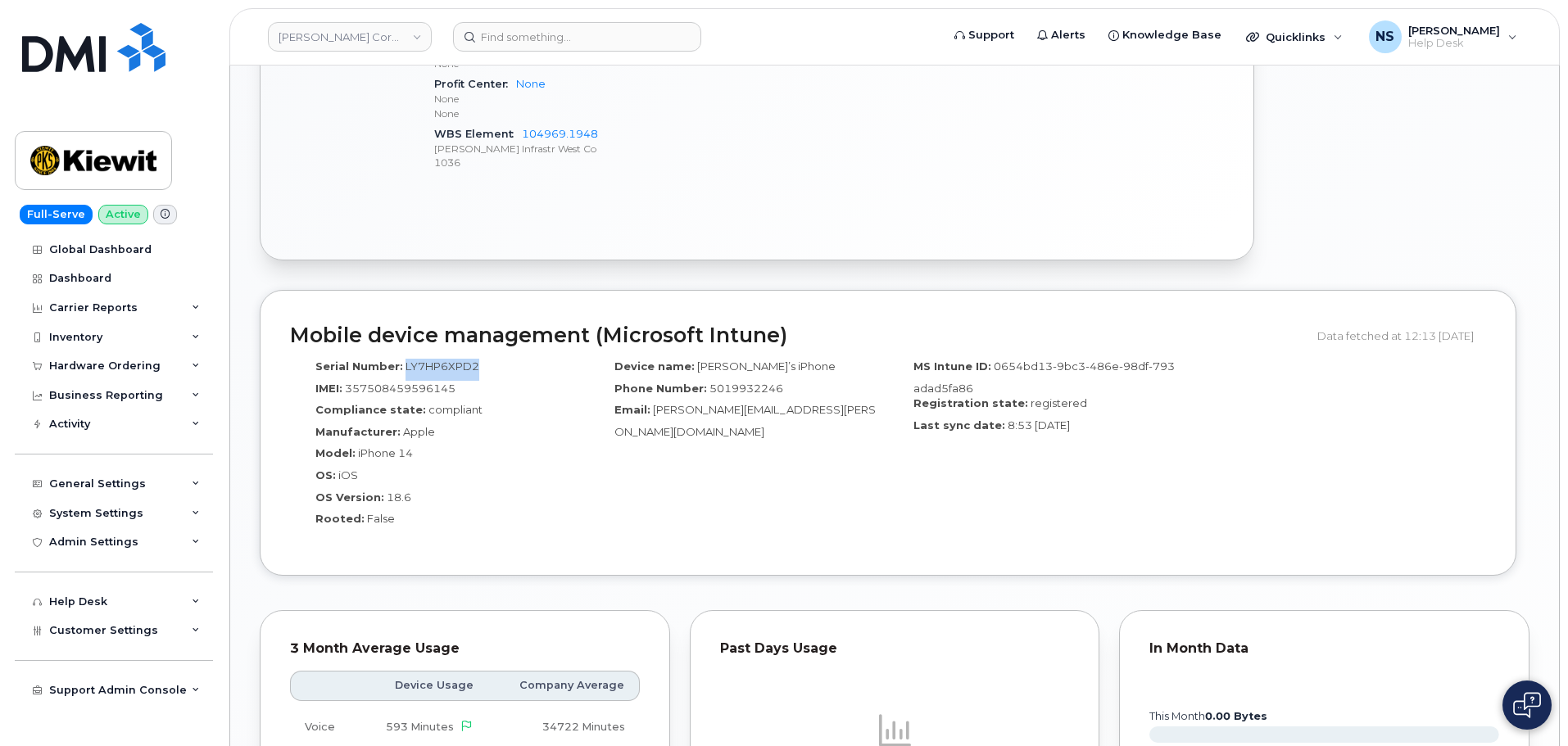
click at [467, 360] on span "LY7HP6XPD2" at bounding box center [443, 366] width 74 height 13
copy span "LY7HP6XPD2"
click at [382, 381] on span "357508459596145" at bounding box center [401, 388] width 111 height 13
click at [384, 381] on span "357508459596145" at bounding box center [401, 388] width 111 height 13
copy span "357508459596145"
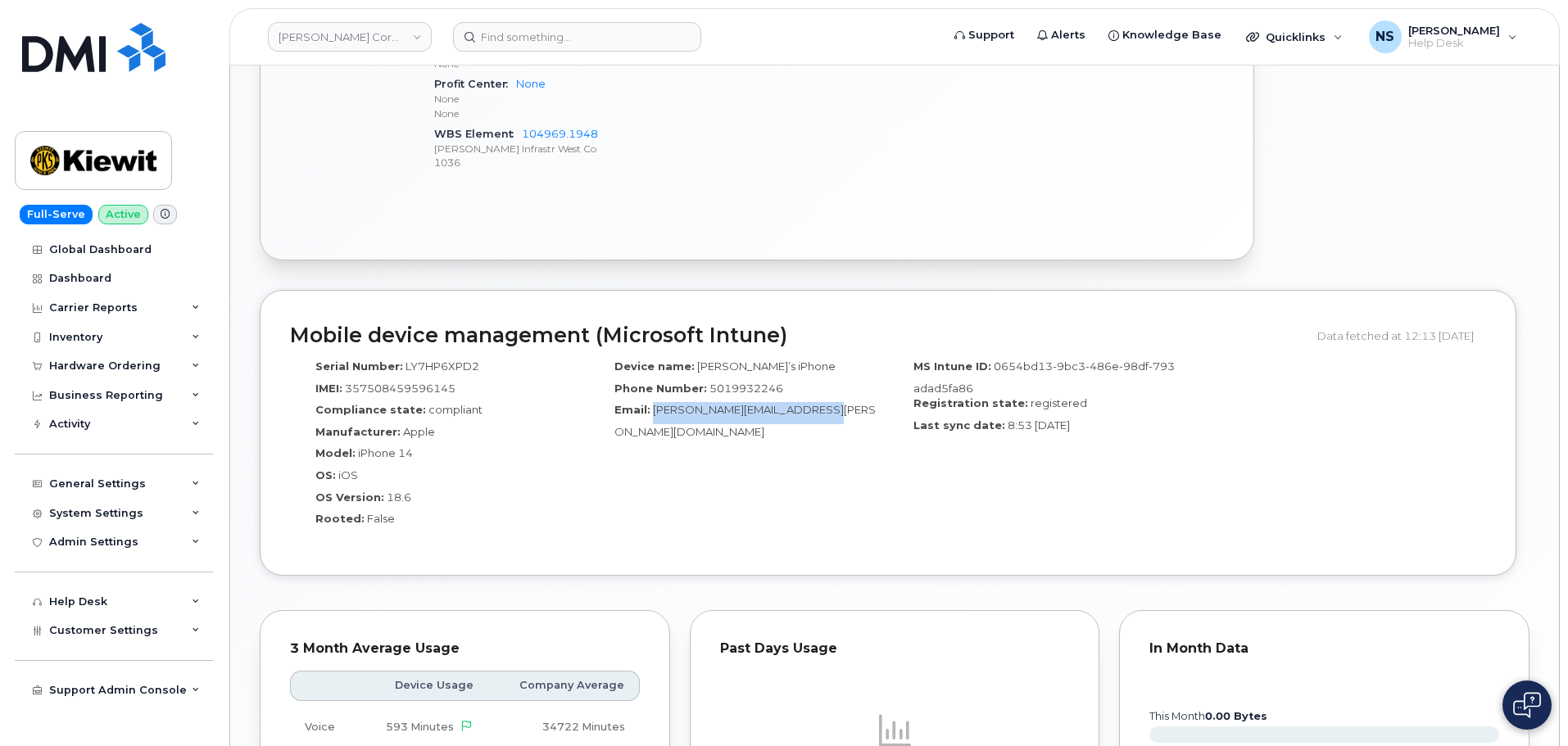
drag, startPoint x: 650, startPoint y: 395, endPoint x: 842, endPoint y: 389, distance: 192.1
click at [842, 402] on div "Email: [PERSON_NAME][EMAIL_ADDRESS][PERSON_NAME][DOMAIN_NAME]" at bounding box center [738, 421] width 275 height 37
copy span "[PERSON_NAME][EMAIL_ADDRESS][PERSON_NAME][DOMAIN_NAME]"
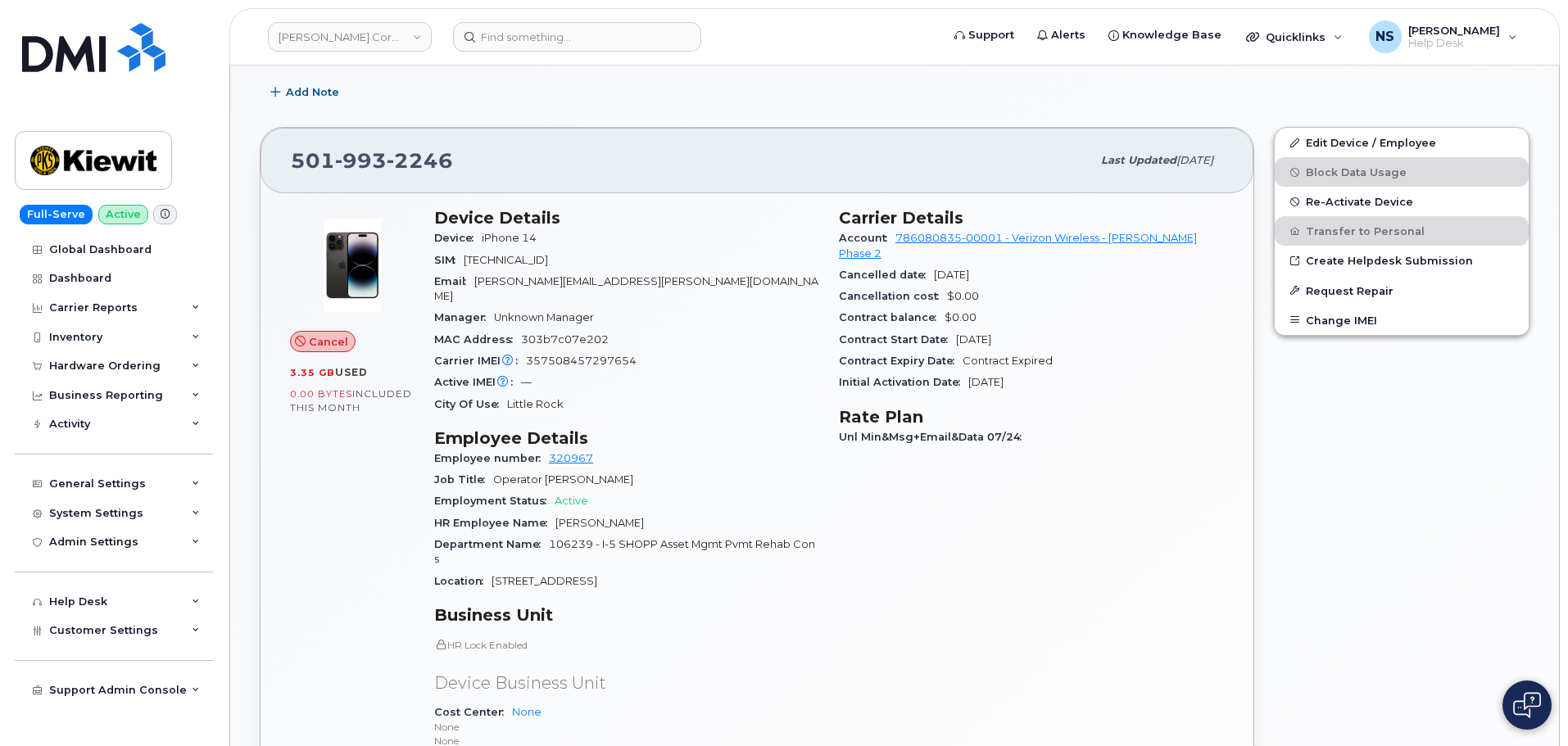
scroll to position [12, 0]
